Goal: Task Accomplishment & Management: Use online tool/utility

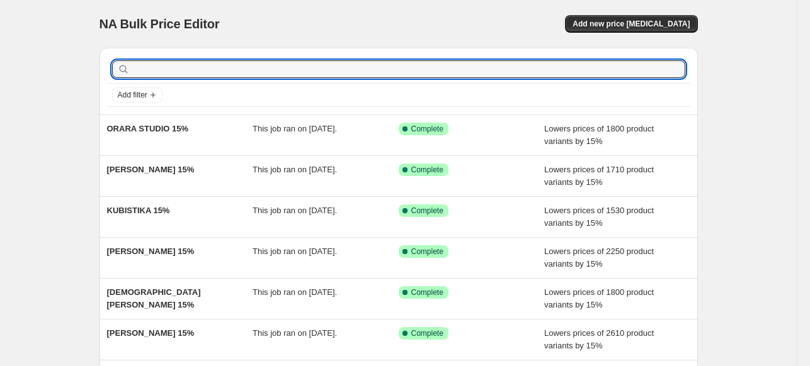
click at [311, 71] on input "text" at bounding box center [408, 69] width 553 height 18
click at [463, 31] on div "Add new price [MEDICAL_DATA]" at bounding box center [547, 24] width 300 height 18
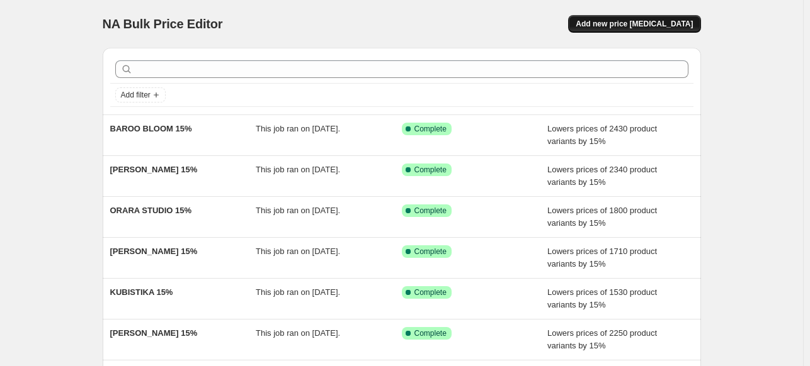
click at [628, 23] on span "Add new price [MEDICAL_DATA]" at bounding box center [633, 24] width 117 height 10
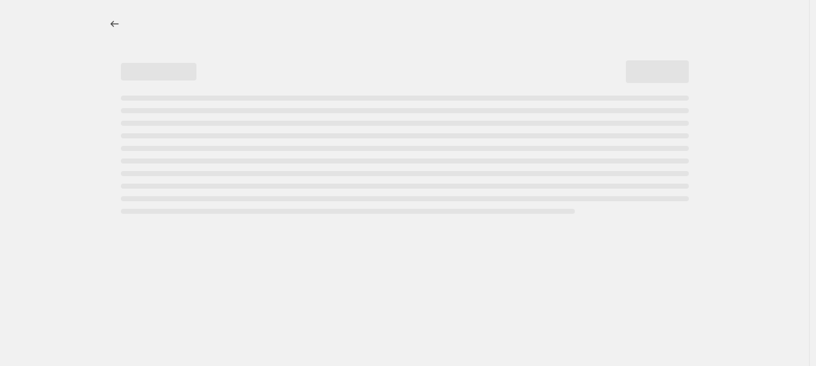
select select "percentage"
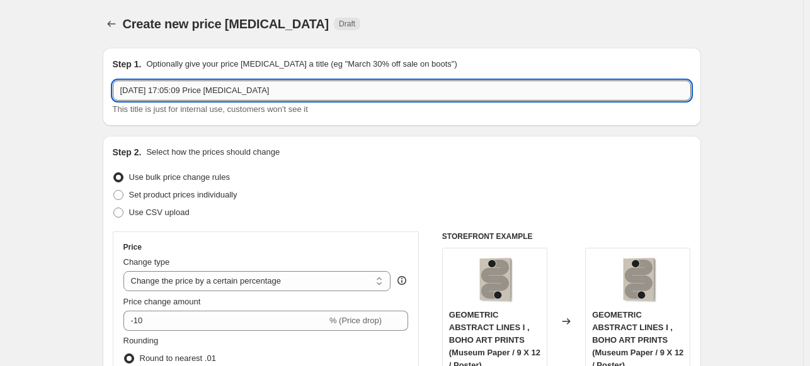
click at [368, 90] on input "[DATE] 17:05:09 Price [MEDICAL_DATA]" at bounding box center [402, 91] width 578 height 20
paste input "[PERSON_NAME]"
type input "[PERSON_NAME] 15%"
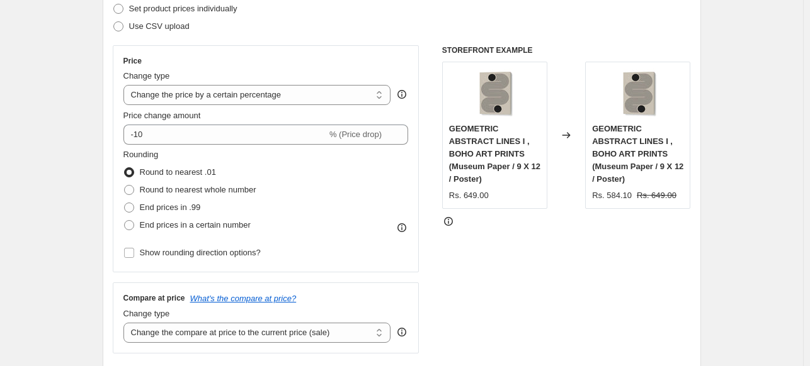
scroll to position [189, 0]
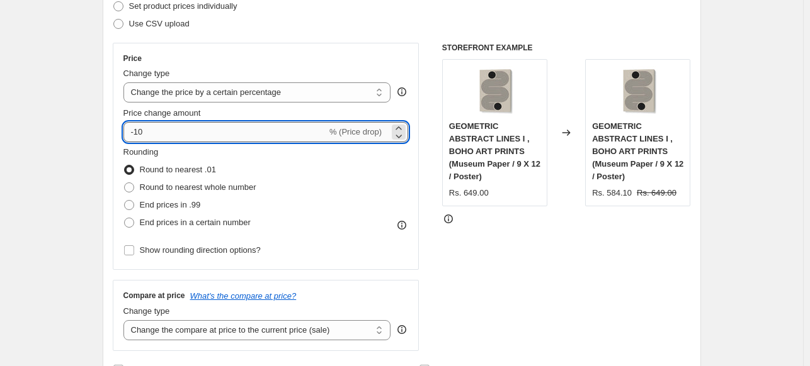
click at [188, 136] on input "-10" at bounding box center [224, 132] width 203 height 20
type input "-15"
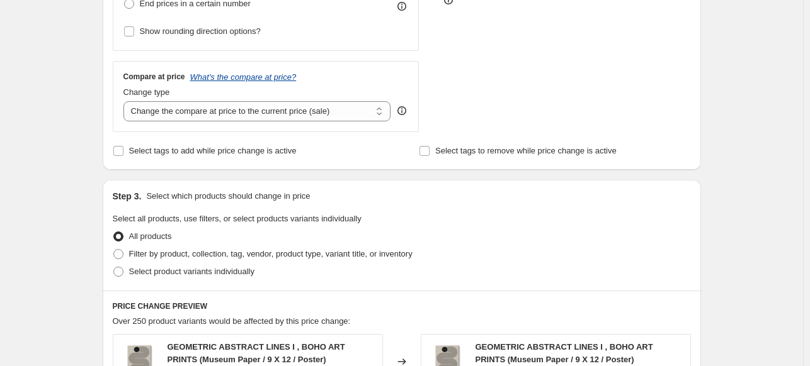
scroll to position [378, 0]
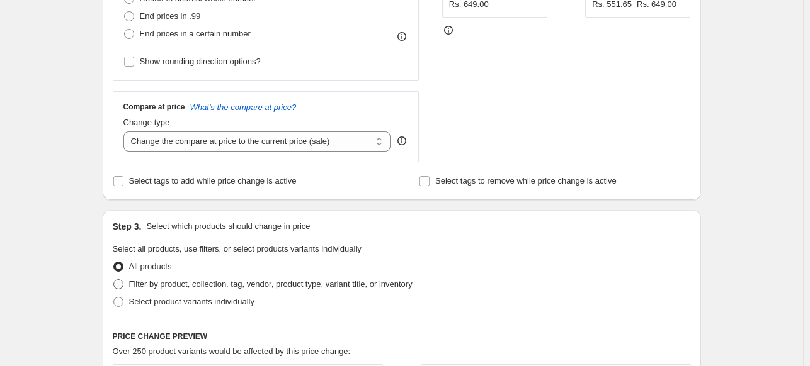
click at [168, 291] on span "Filter by product, collection, tag, vendor, product type, variant title, or inv…" at bounding box center [270, 284] width 283 height 13
click at [114, 280] on input "Filter by product, collection, tag, vendor, product type, variant title, or inv…" at bounding box center [113, 280] width 1 height 1
radio input "true"
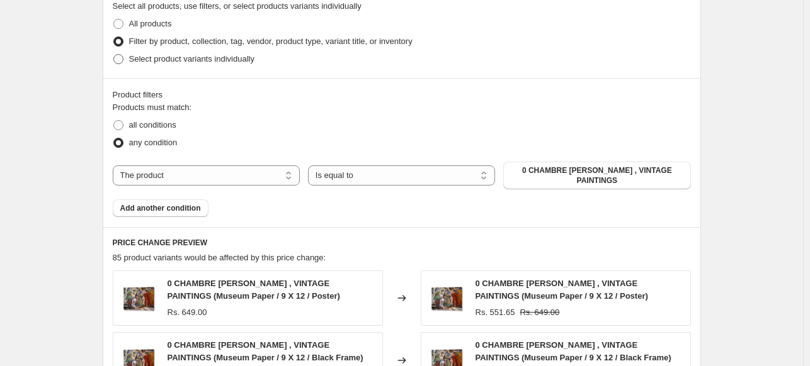
scroll to position [630, 0]
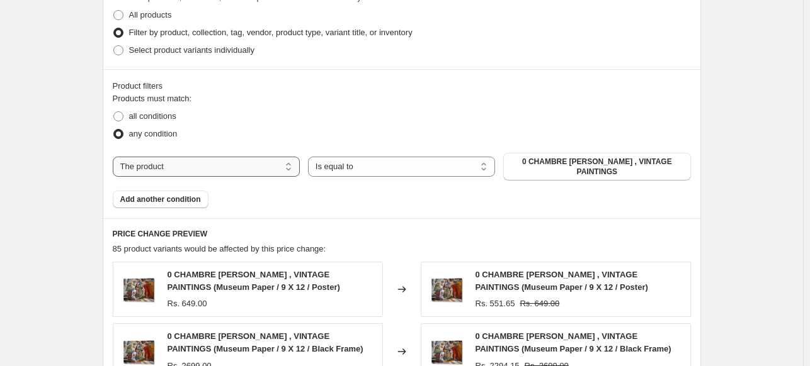
click at [220, 158] on select "The product The product's collection The product's tag The product's vendor The…" at bounding box center [206, 167] width 187 height 20
select select "collection"
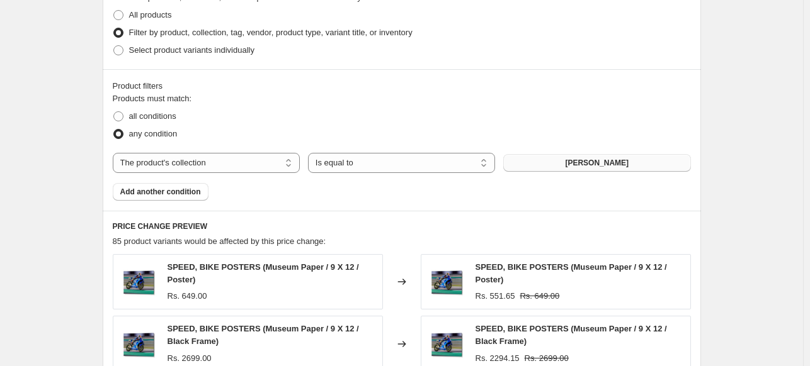
click at [604, 163] on span "[PERSON_NAME]" at bounding box center [597, 163] width 64 height 10
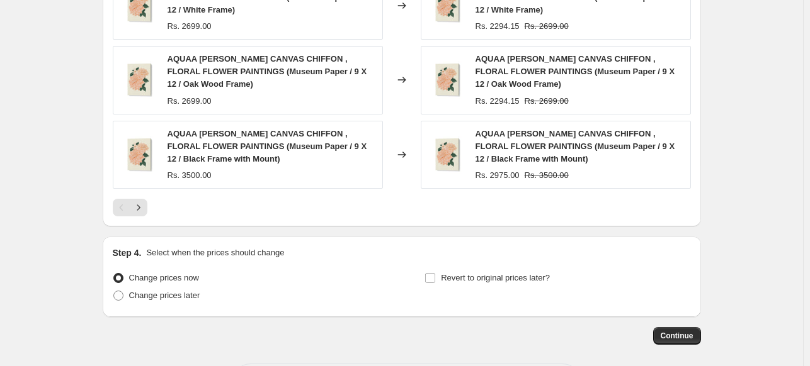
scroll to position [1065, 0]
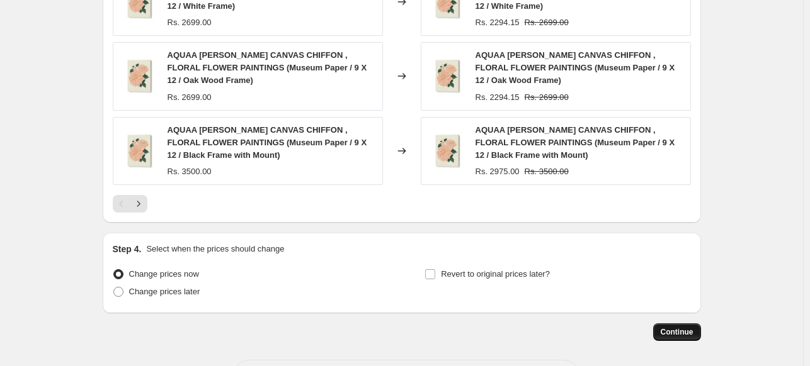
click at [687, 327] on span "Continue" at bounding box center [676, 332] width 33 height 10
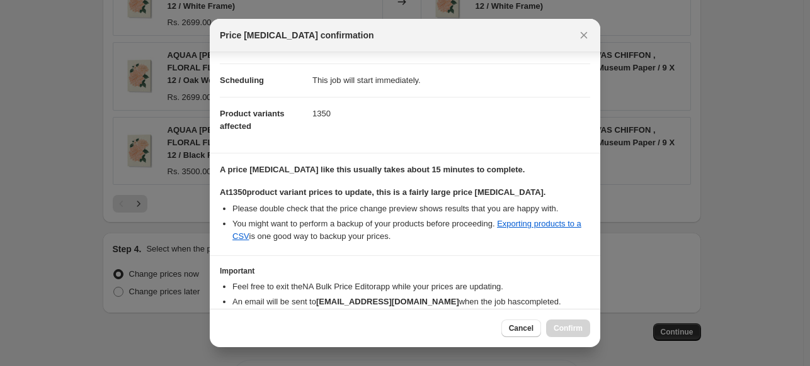
scroll to position [154, 0]
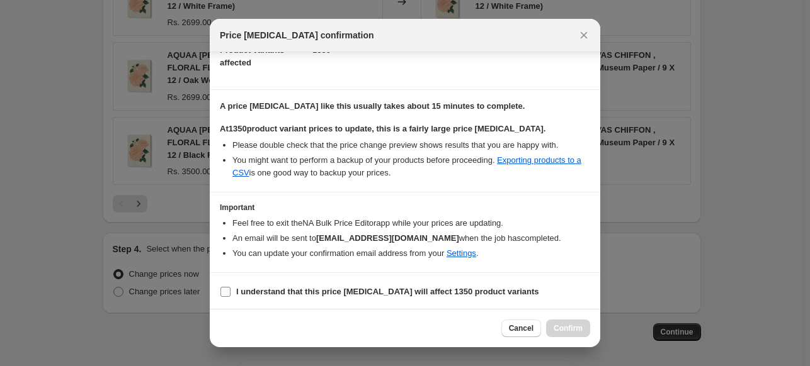
click at [229, 289] on input "I understand that this price [MEDICAL_DATA] will affect 1350 product variants" at bounding box center [225, 292] width 10 height 10
checkbox input "true"
click at [575, 331] on span "Confirm" at bounding box center [567, 329] width 29 height 10
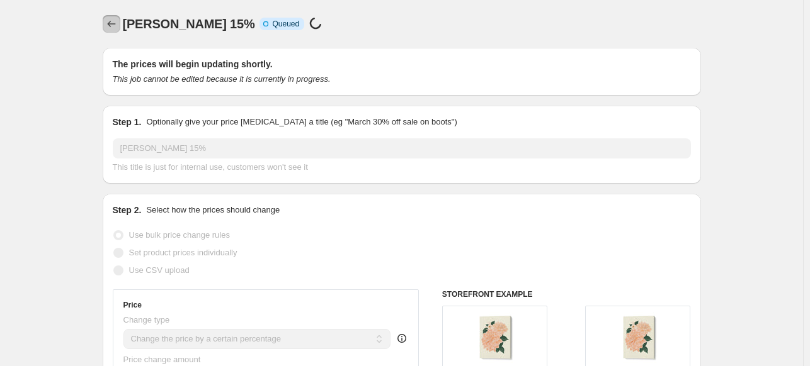
click at [115, 27] on icon "Price change jobs" at bounding box center [111, 24] width 13 height 13
